Goal: Information Seeking & Learning: Learn about a topic

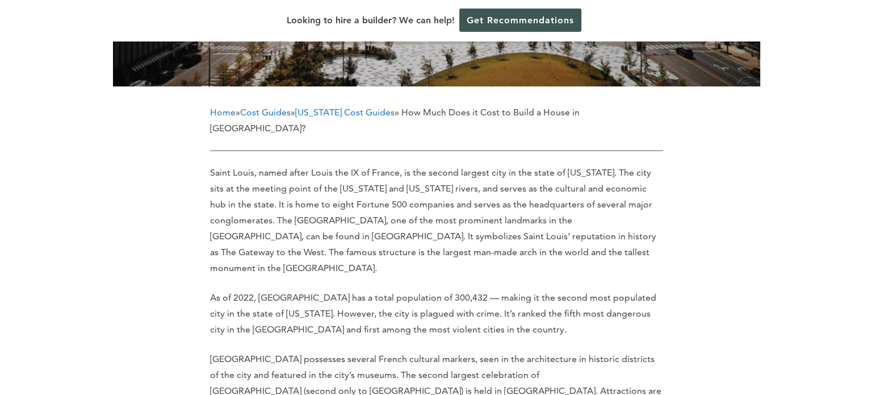
scroll to position [462, 0]
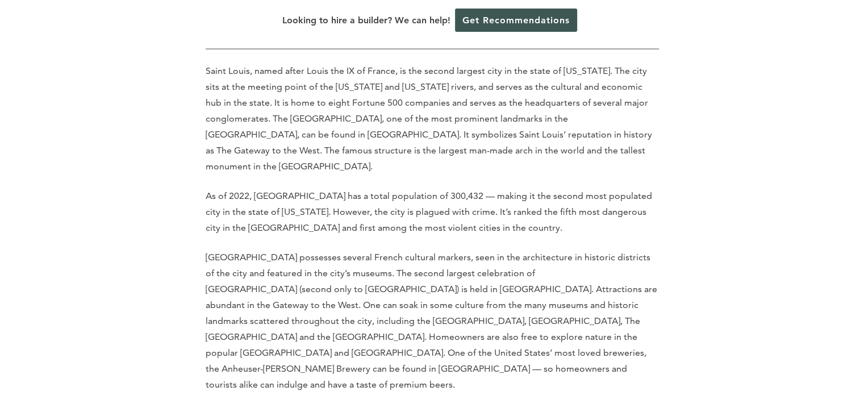
scroll to position [522, 0]
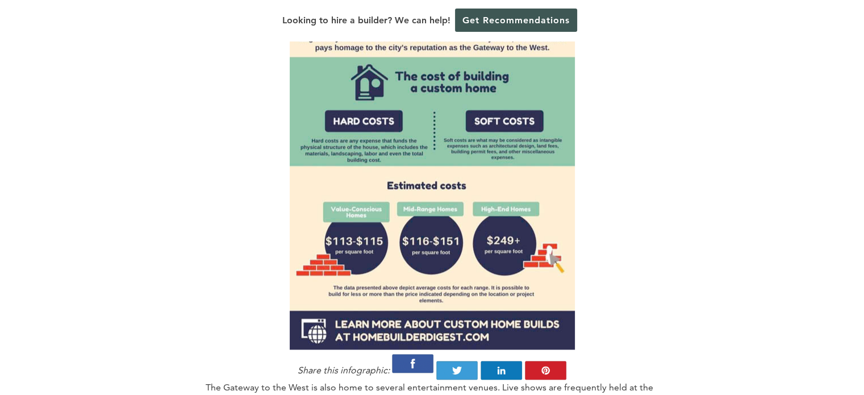
scroll to position [1249, 0]
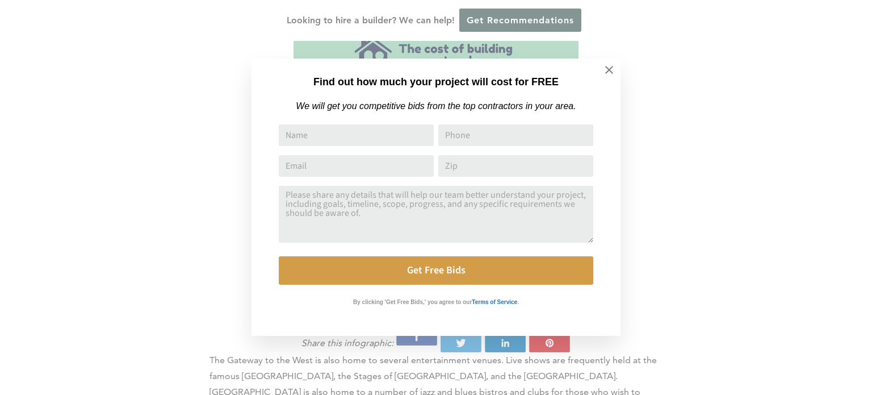
click at [128, 101] on div "Find out how much your project will cost for FREE We will get you competitive b…" at bounding box center [436, 197] width 872 height 395
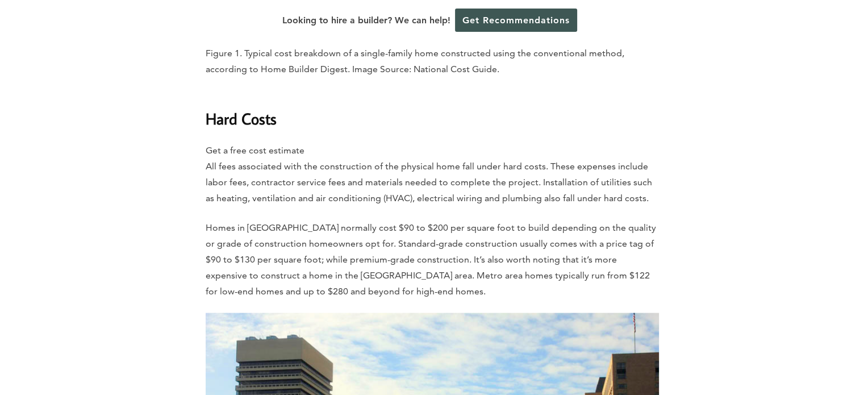
scroll to position [2135, 0]
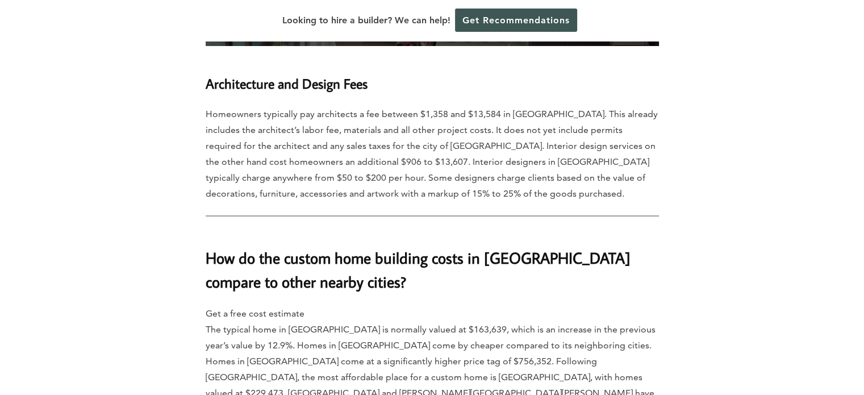
scroll to position [4134, 0]
